Goal: Complete application form

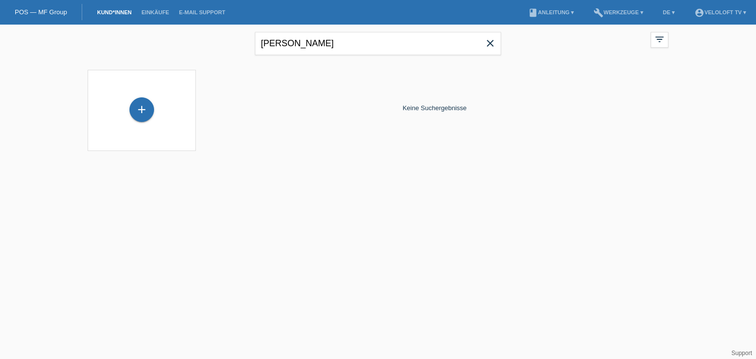
click at [177, 32] on div "Uglik Boris close filter_list view_module Alle Kund*innen anzeigen star Markier…" at bounding box center [378, 42] width 591 height 35
click at [296, 45] on input "Laurent Pizzera" at bounding box center [378, 43] width 246 height 23
type input "[PERSON_NAME]"
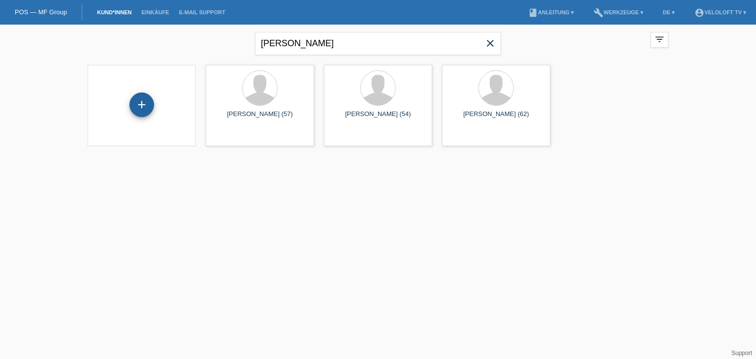
click at [142, 104] on div "+" at bounding box center [141, 105] width 25 height 25
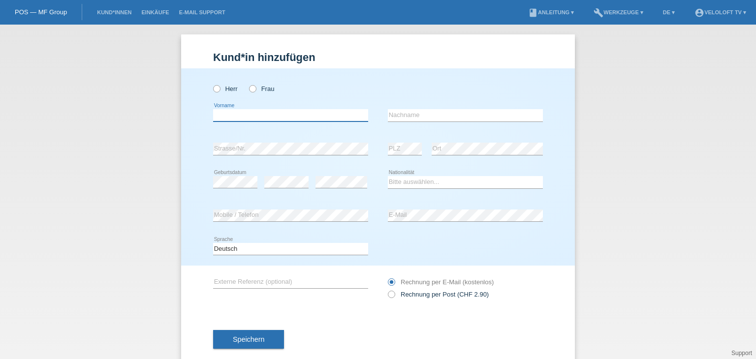
click at [254, 113] on input "text" at bounding box center [290, 115] width 155 height 12
paste input "Laurent Pizzera"
drag, startPoint x: 239, startPoint y: 115, endPoint x: 332, endPoint y: 114, distance: 92.6
click at [332, 114] on input "Laurent Pizzera" at bounding box center [290, 115] width 155 height 12
type input "[PERSON_NAME]"
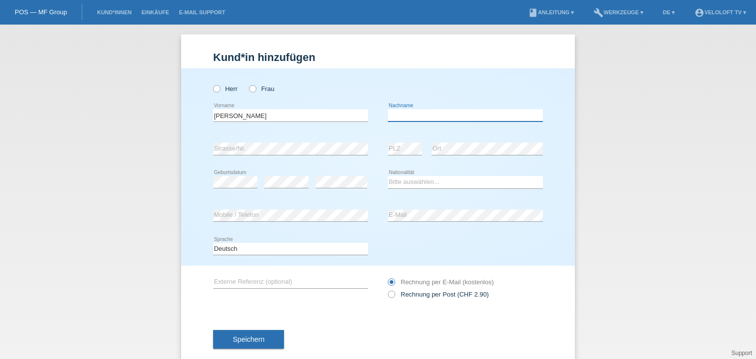
click at [414, 119] on input "text" at bounding box center [465, 115] width 155 height 12
paste input "Pizzera"
type input "Pizzera"
click at [212, 84] on icon at bounding box center [212, 84] width 0 height 0
click at [213, 89] on input "Herr" at bounding box center [216, 88] width 6 height 6
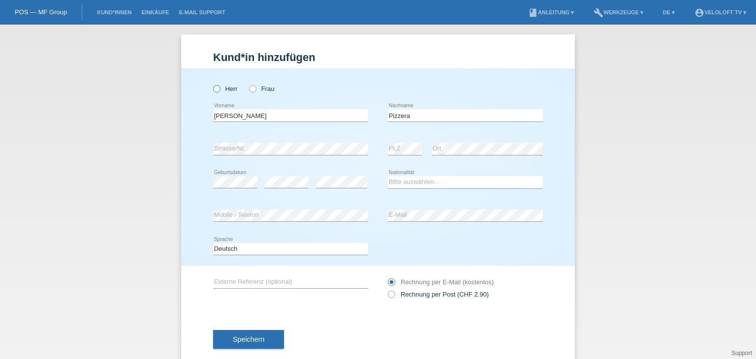
radio input "true"
click at [252, 154] on div "error Strasse/Nr." at bounding box center [290, 149] width 155 height 13
click at [483, 179] on select "Bitte auswählen... Schweiz Deutschland Liechtenstein Österreich ------------ Af…" at bounding box center [465, 182] width 155 height 12
select select "CH"
click at [388, 176] on select "Bitte auswählen... Schweiz Deutschland Liechtenstein Österreich ------------ Af…" at bounding box center [465, 182] width 155 height 12
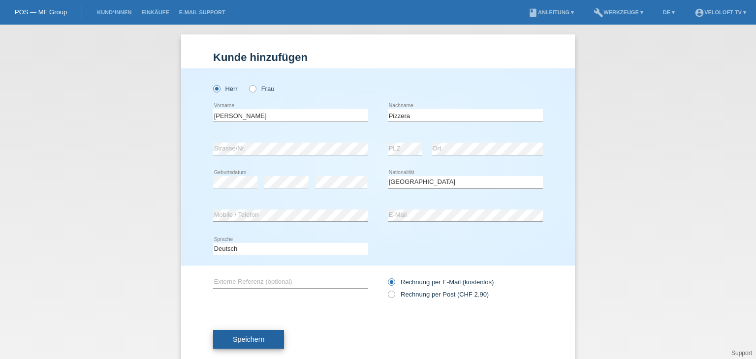
click at [268, 334] on button "Speichern" at bounding box center [248, 339] width 71 height 19
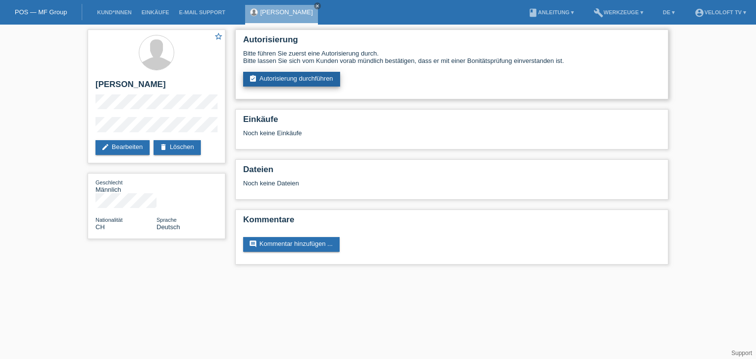
click at [330, 76] on link "assignment_turned_in Autorisierung durchführen" at bounding box center [291, 79] width 97 height 15
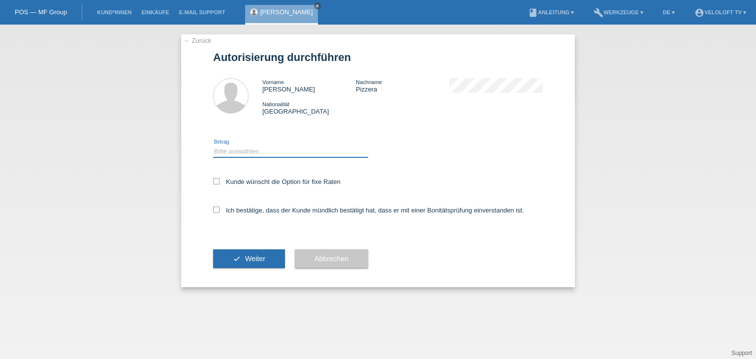
click at [301, 154] on select "Bitte auswählen CHF 1.00 - CHF 499.00 CHF 500.00 - CHF 1'999.00 CHF 2'000.00 - …" at bounding box center [290, 152] width 155 height 12
select select "2"
click at [213, 146] on select "Bitte auswählen CHF 1.00 - CHF 499.00 CHF 500.00 - CHF 1'999.00 CHF 2'000.00 - …" at bounding box center [290, 152] width 155 height 12
click at [299, 183] on label "Kunde wünscht die Option für fixe Raten" at bounding box center [277, 181] width 128 height 7
click at [220, 183] on input "Kunde wünscht die Option für fixe Raten" at bounding box center [216, 181] width 6 height 6
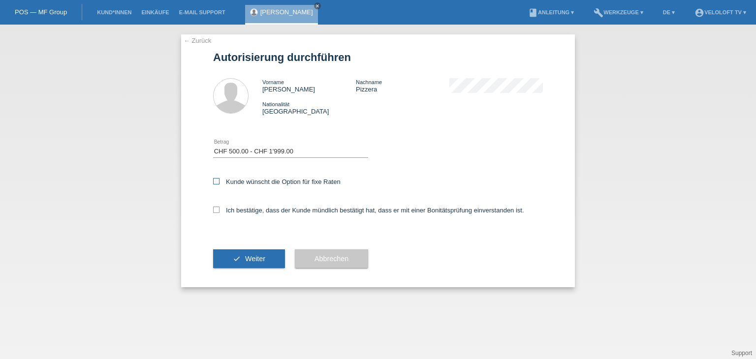
checkbox input "true"
click at [295, 207] on label "Ich bestätige, dass der Kunde mündlich bestätigt hat, dass er mit einer Bonität…" at bounding box center [368, 210] width 311 height 7
click at [220, 207] on input "Ich bestätige, dass der Kunde mündlich bestätigt hat, dass er mit einer Bonität…" at bounding box center [216, 210] width 6 height 6
checkbox input "true"
click at [255, 254] on button "check Weiter" at bounding box center [249, 259] width 72 height 19
